Goal: Transaction & Acquisition: Purchase product/service

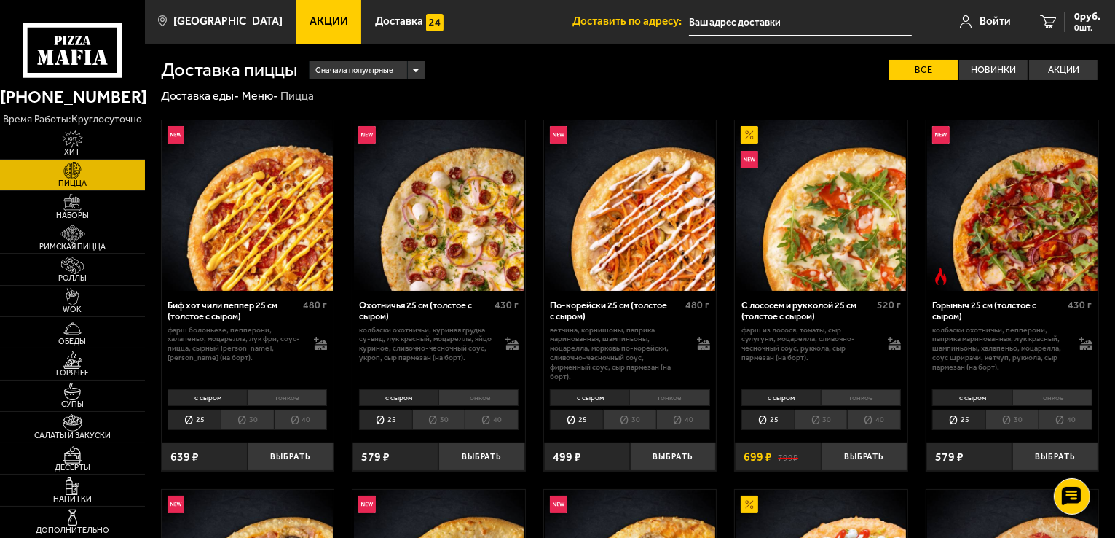
click at [256, 237] on img at bounding box center [247, 205] width 170 height 170
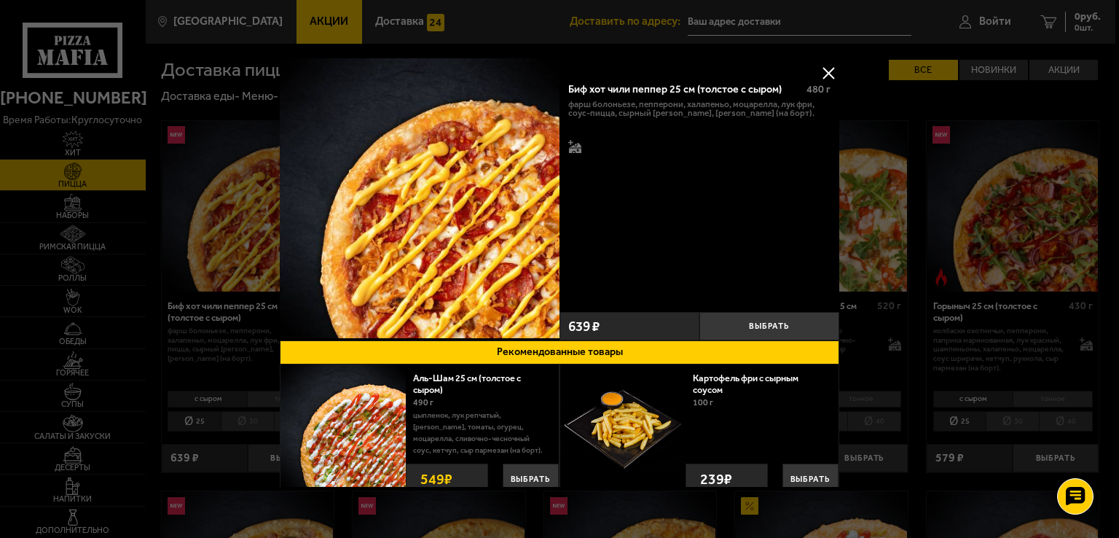
click at [827, 74] on button at bounding box center [828, 73] width 22 height 22
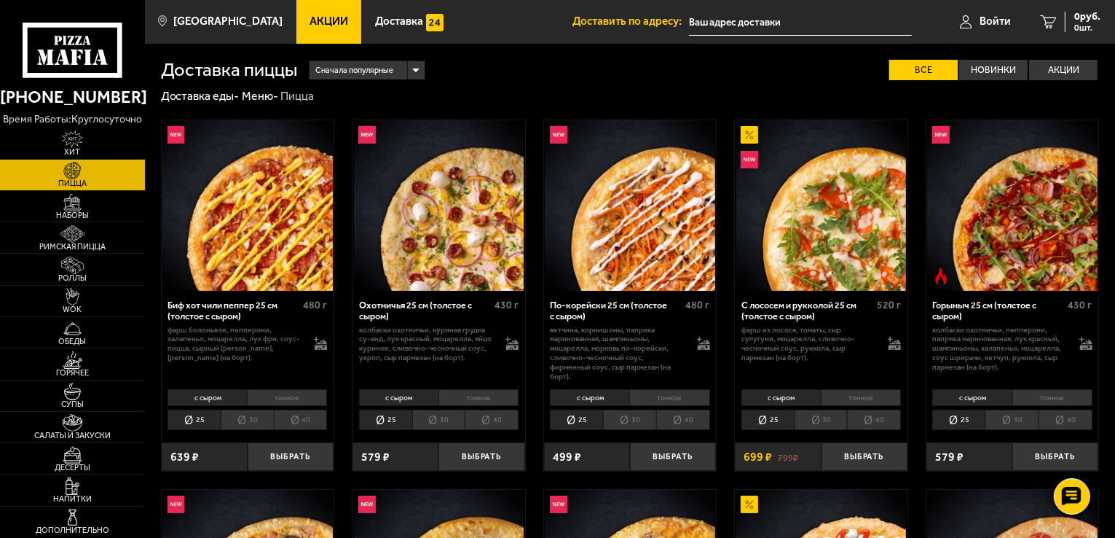
click at [1021, 229] on img at bounding box center [1012, 205] width 170 height 170
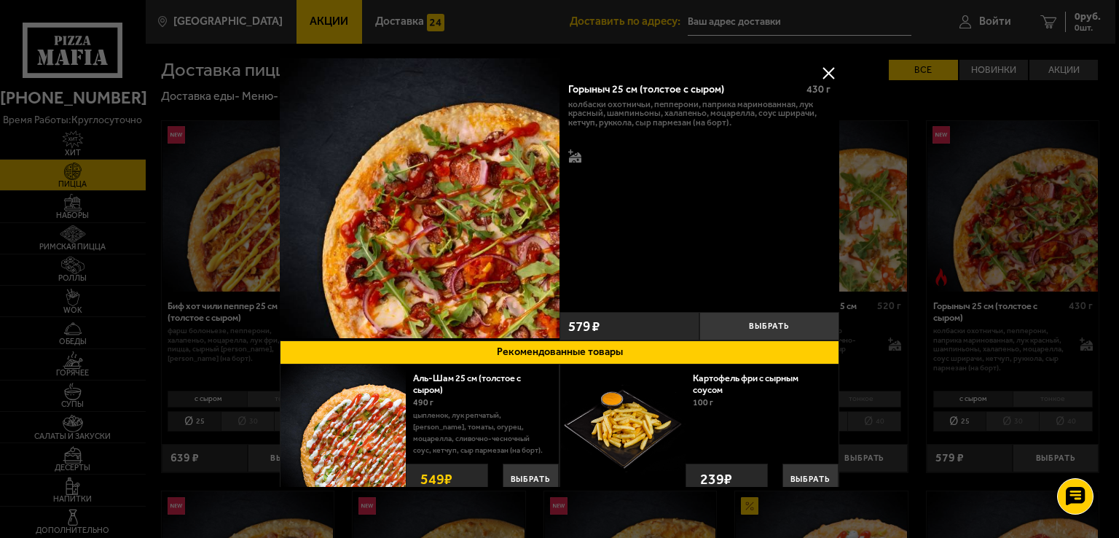
click at [827, 68] on button at bounding box center [828, 73] width 22 height 22
